Goal: Task Accomplishment & Management: Use online tool/utility

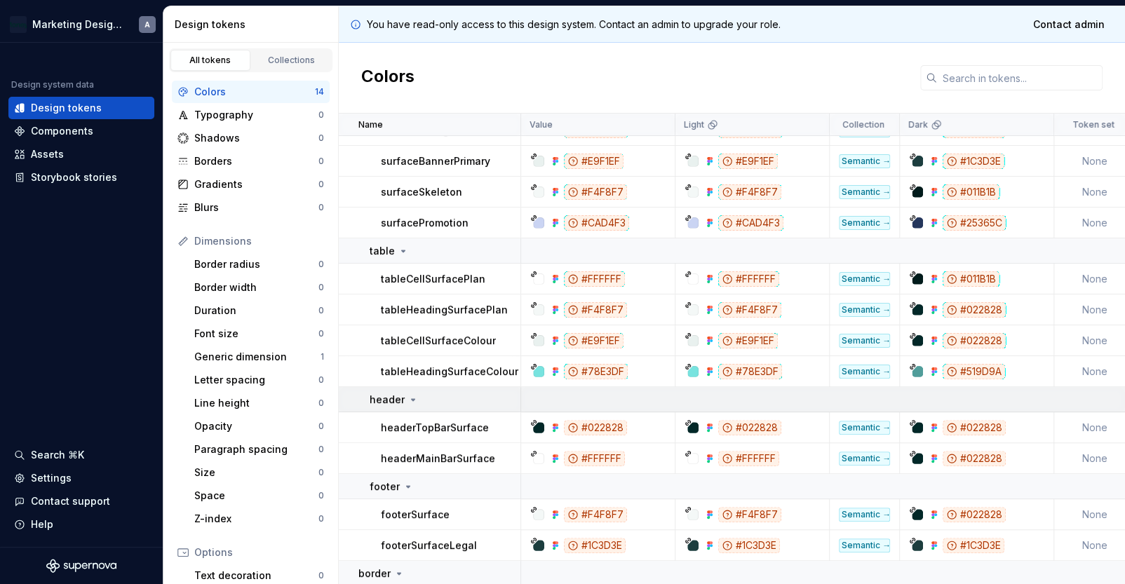
scroll to position [167, 0]
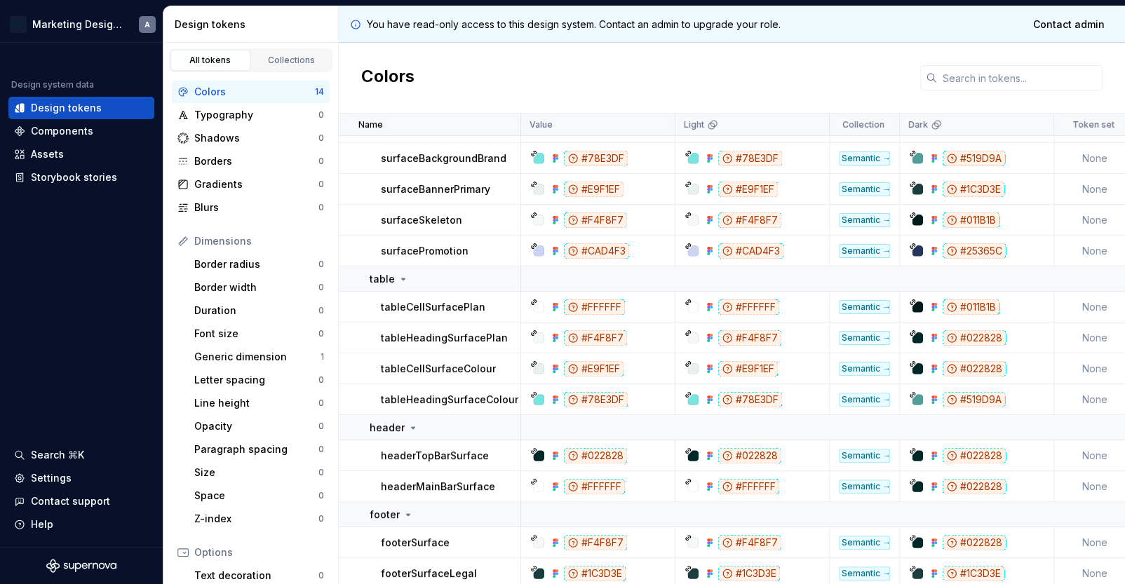
scroll to position [167, 0]
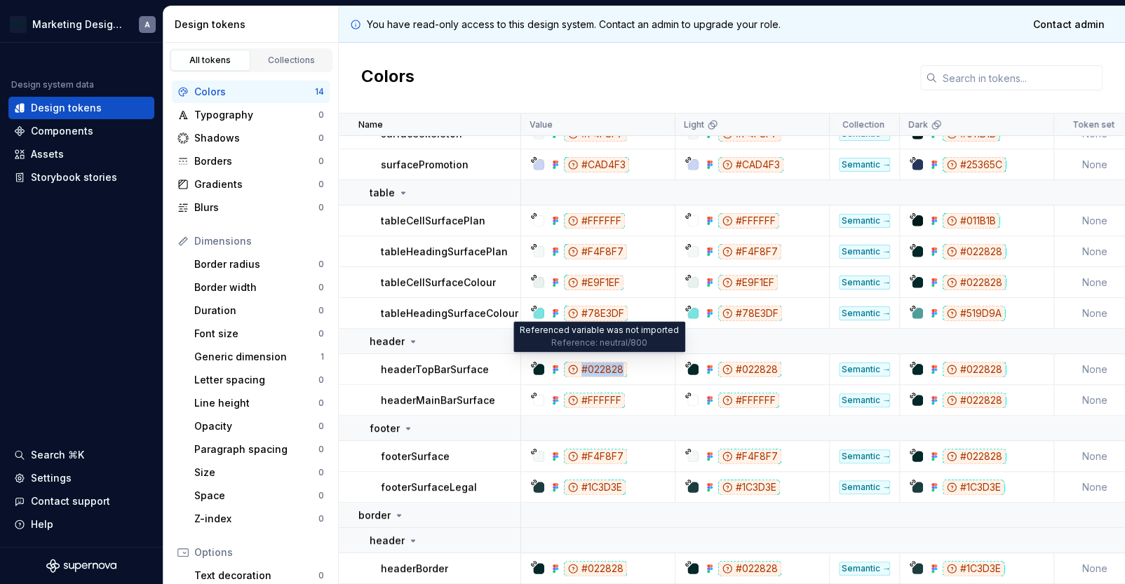
click at [622, 362] on div "#022828" at bounding box center [595, 369] width 63 height 15
copy div "#022828"
